Goal: Check status: Check status

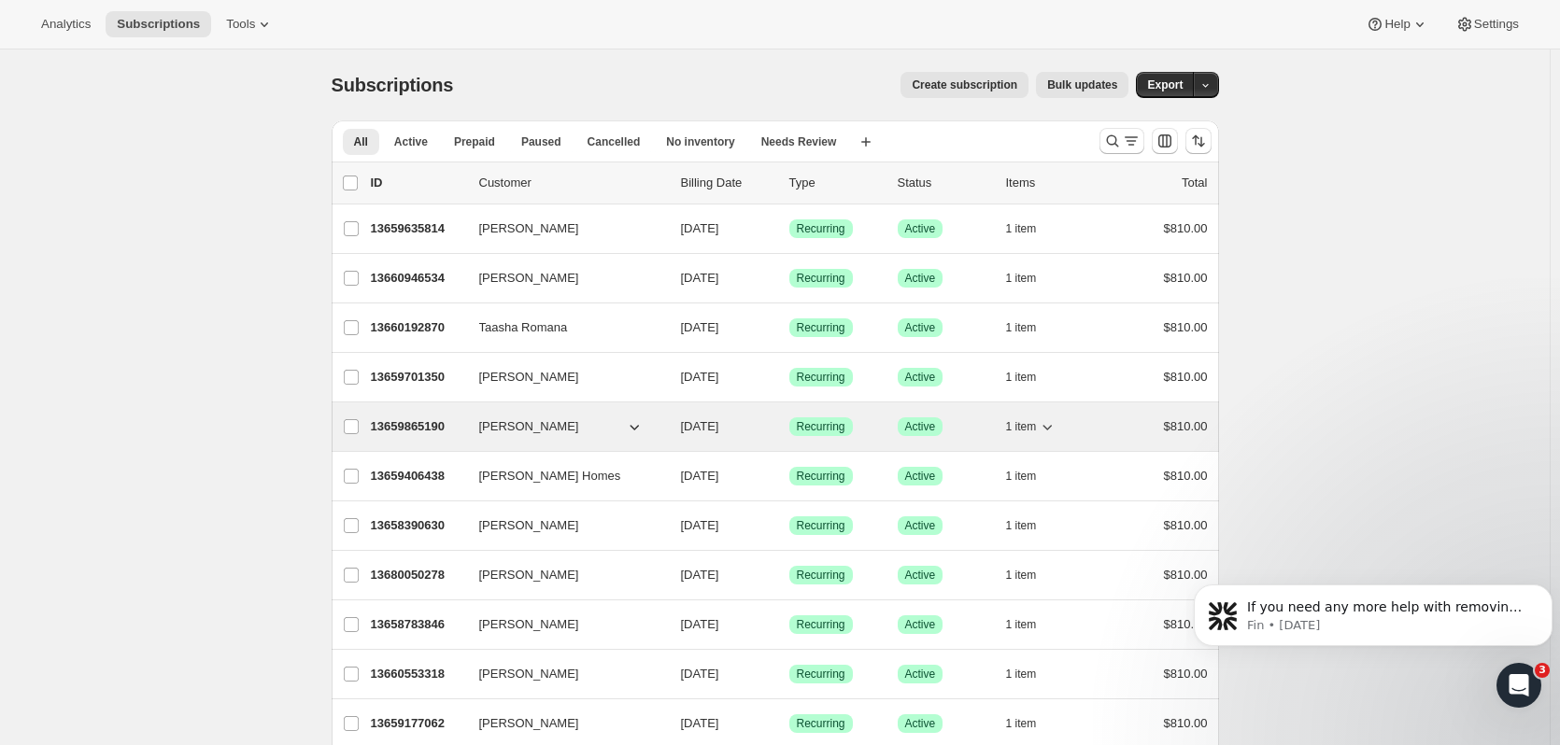
click at [410, 426] on p "13659865190" at bounding box center [417, 427] width 93 height 19
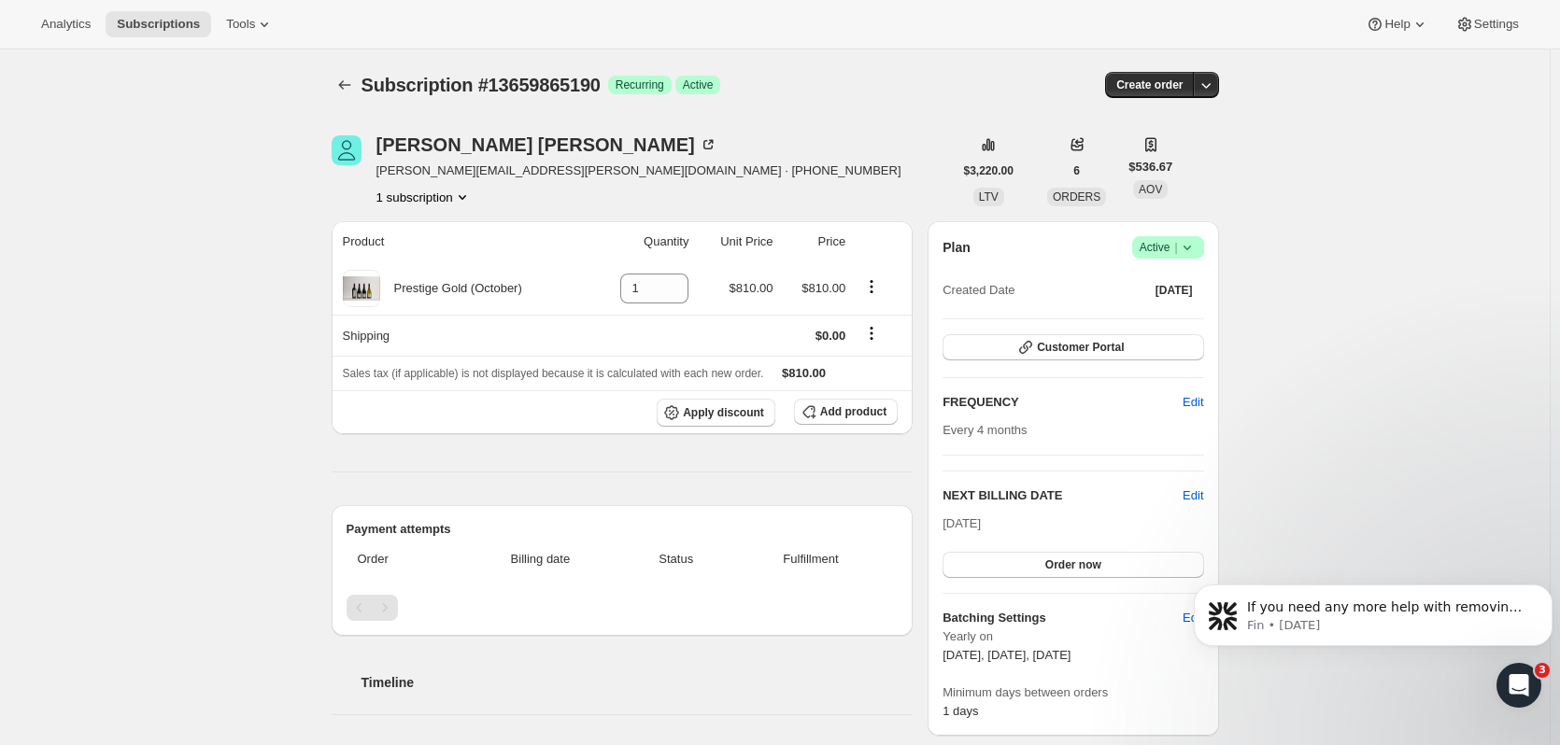
scroll to position [93, 0]
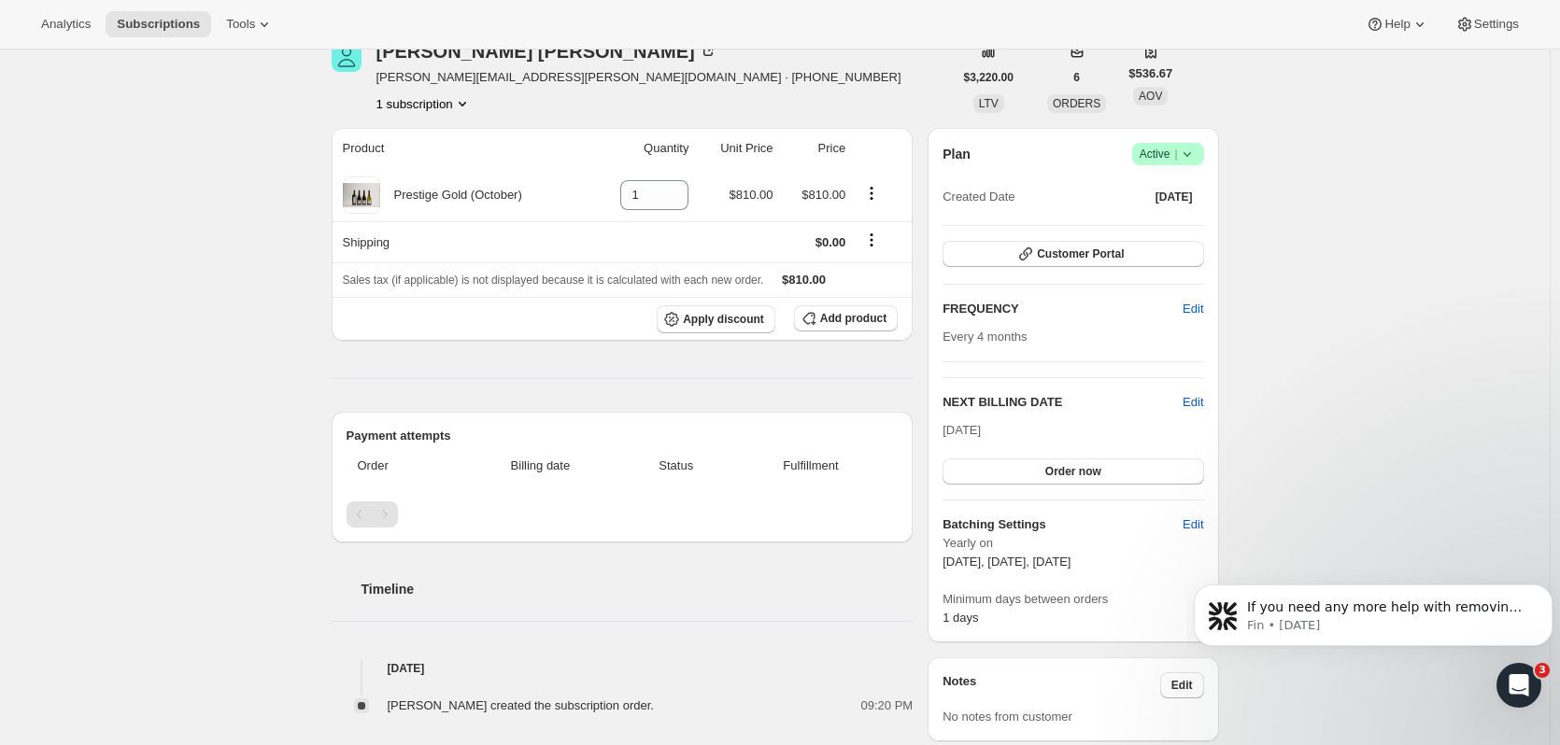
click at [227, 229] on div "Subscription #13659865190. This page is ready Subscription #13659865190 Success…" at bounding box center [775, 662] width 1550 height 1412
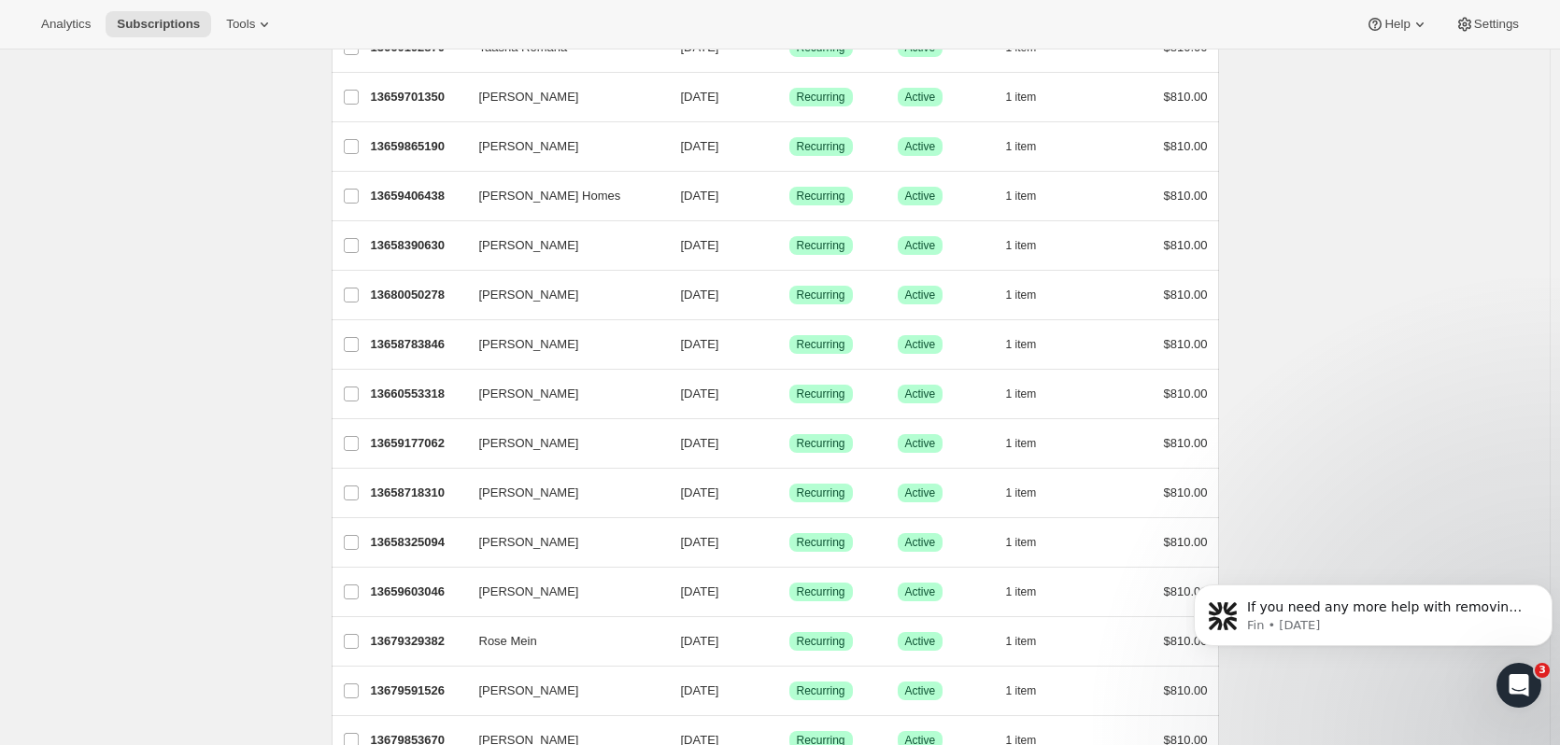
scroll to position [374, 0]
